Goal: Task Accomplishment & Management: Use online tool/utility

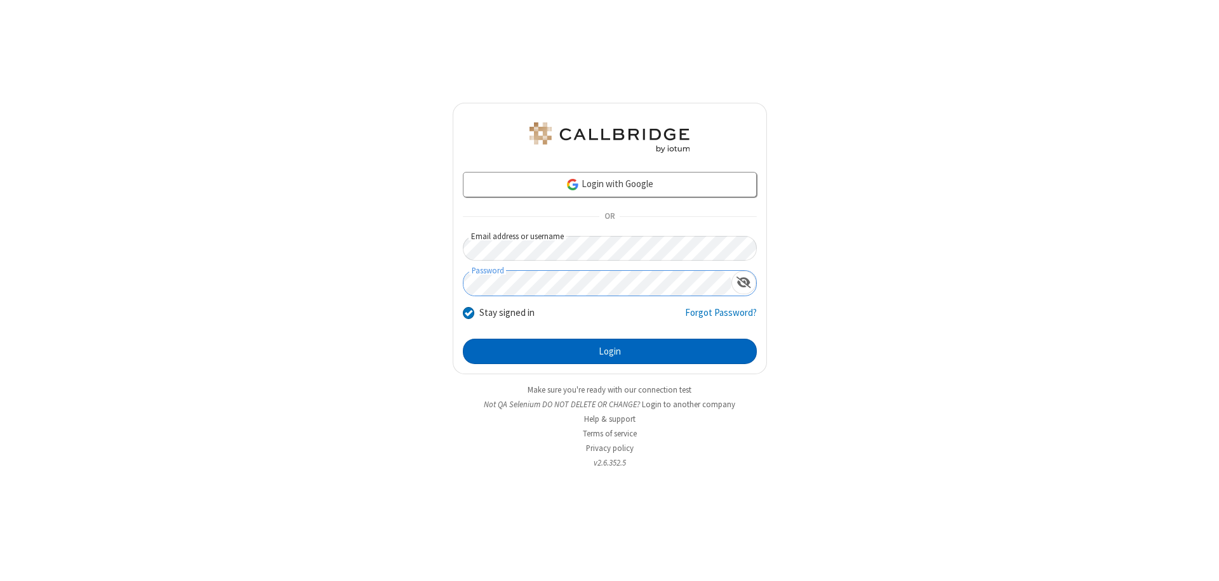
click at [609, 352] on button "Login" at bounding box center [610, 351] width 294 height 25
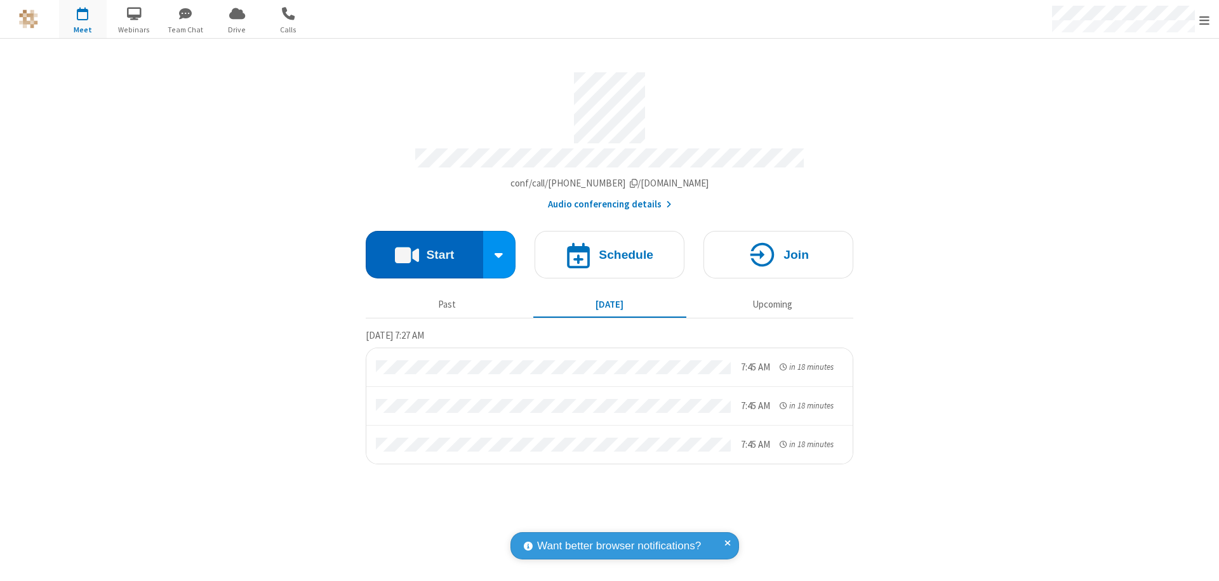
click at [424, 249] on button "Start" at bounding box center [424, 255] width 117 height 48
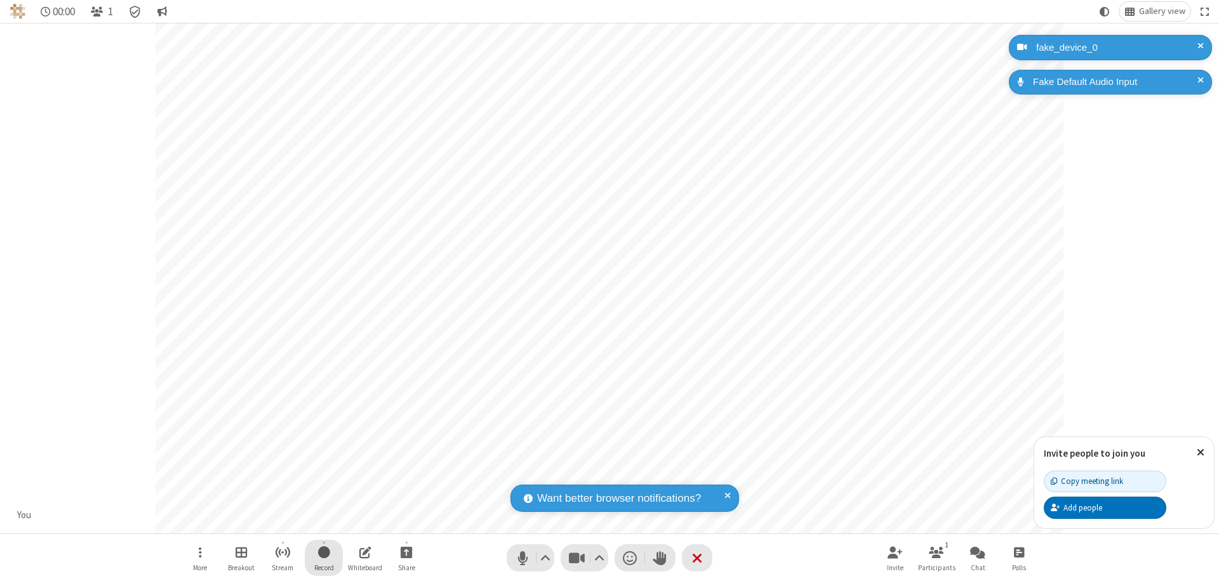
click at [324, 558] on span "Start recording" at bounding box center [324, 553] width 12 height 16
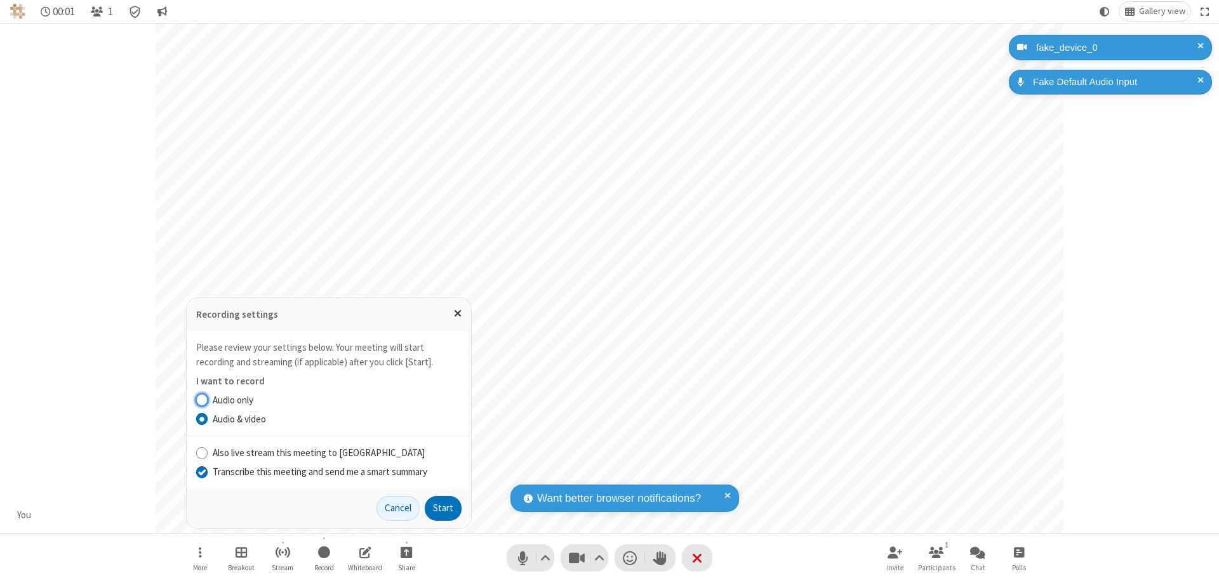
click at [201, 472] on input "Transcribe this meeting and send me a smart summary" at bounding box center [202, 471] width 12 height 13
click at [443, 508] on button "Start" at bounding box center [443, 508] width 37 height 25
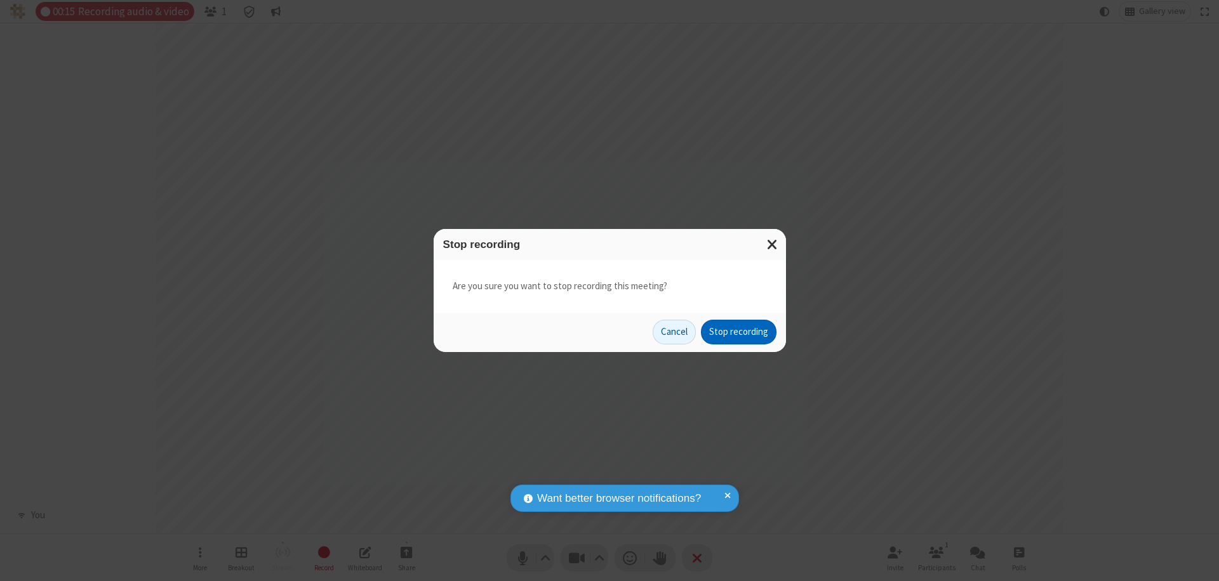
click at [738, 332] on button "Stop recording" at bounding box center [739, 332] width 76 height 25
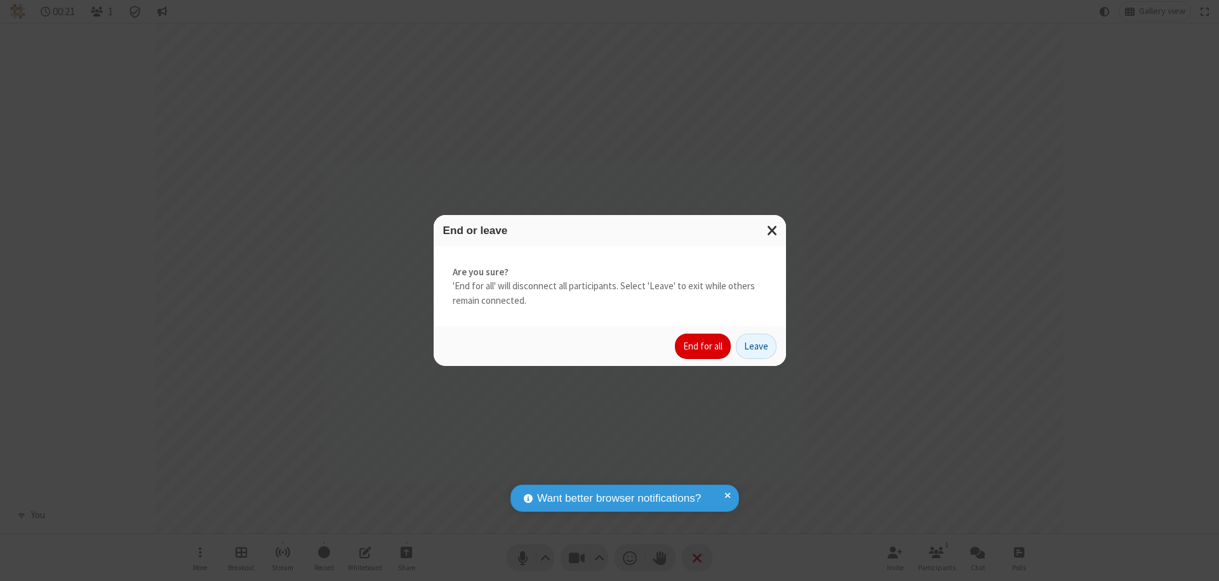
click at [703, 347] on button "End for all" at bounding box center [703, 346] width 56 height 25
